Goal: Use online tool/utility: Utilize a website feature to perform a specific function

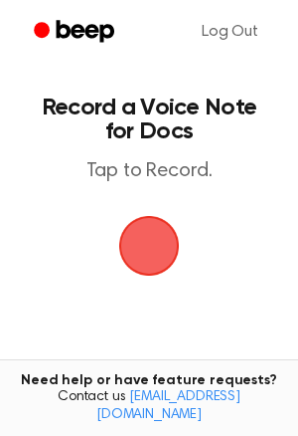
click at [162, 260] on span "button" at bounding box center [149, 246] width 56 height 56
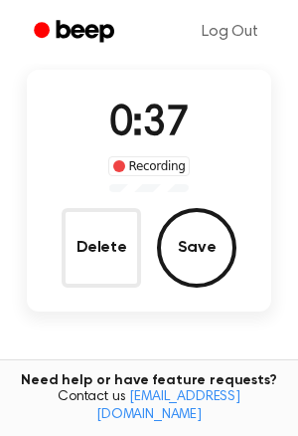
scroll to position [138, 0]
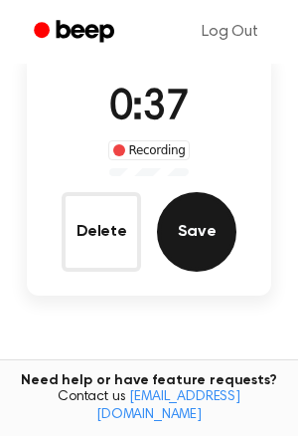
click at [177, 236] on button "Save" at bounding box center [197, 232] width 80 height 80
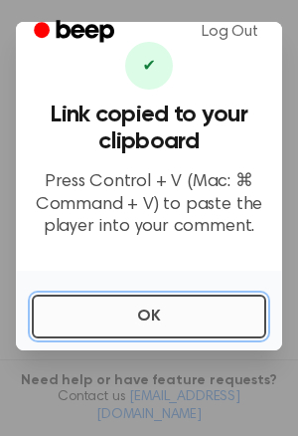
click at [169, 324] on button "OK" at bounding box center [149, 316] width 235 height 44
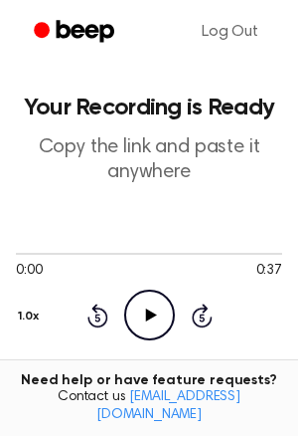
click at [166, 322] on icon "Play Audio" at bounding box center [149, 314] width 51 height 51
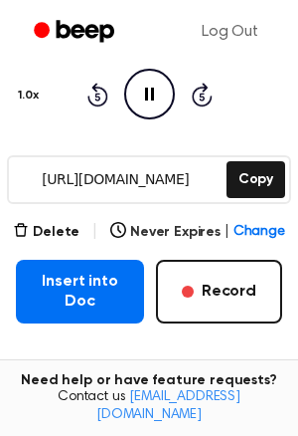
scroll to position [224, 0]
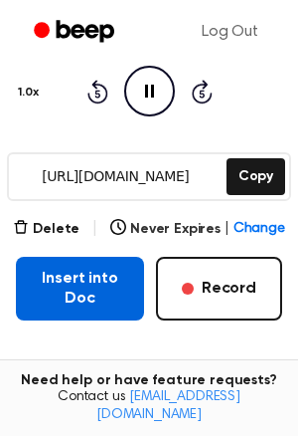
click at [104, 287] on button "Insert into Doc" at bounding box center [80, 289] width 128 height 64
click at [124, 293] on button "Insert into Doc" at bounding box center [80, 289] width 128 height 64
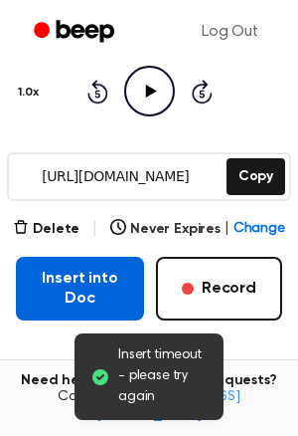
click at [109, 295] on button "Insert into Doc" at bounding box center [80, 289] width 128 height 64
